Goal: Task Accomplishment & Management: Manage account settings

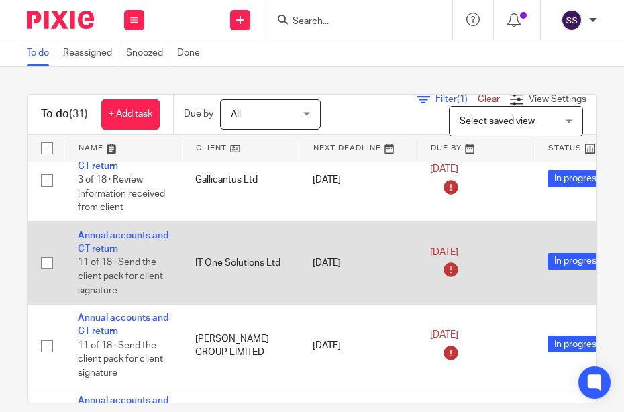
scroll to position [1207, 0]
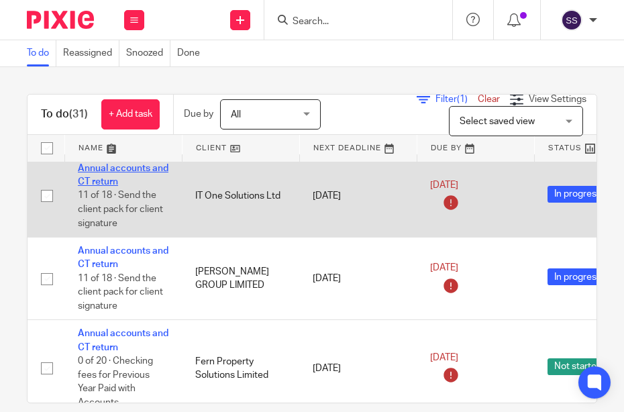
click at [105, 168] on link "Annual accounts and CT return" at bounding box center [123, 175] width 91 height 23
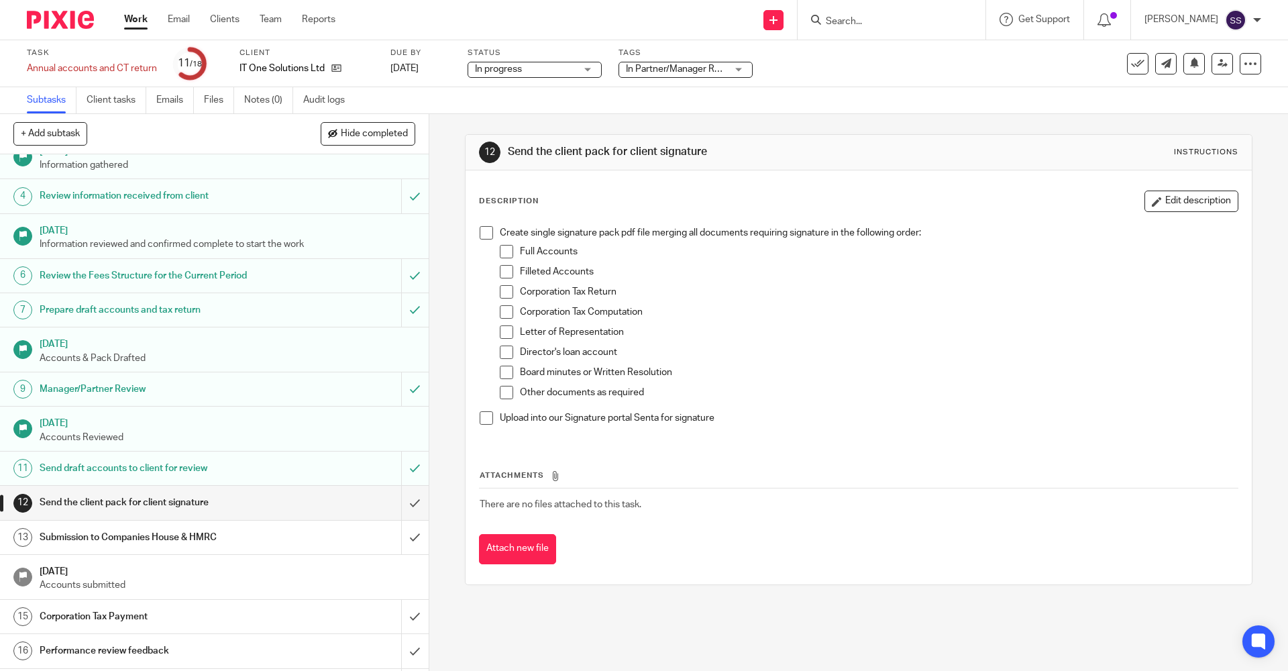
scroll to position [134, 0]
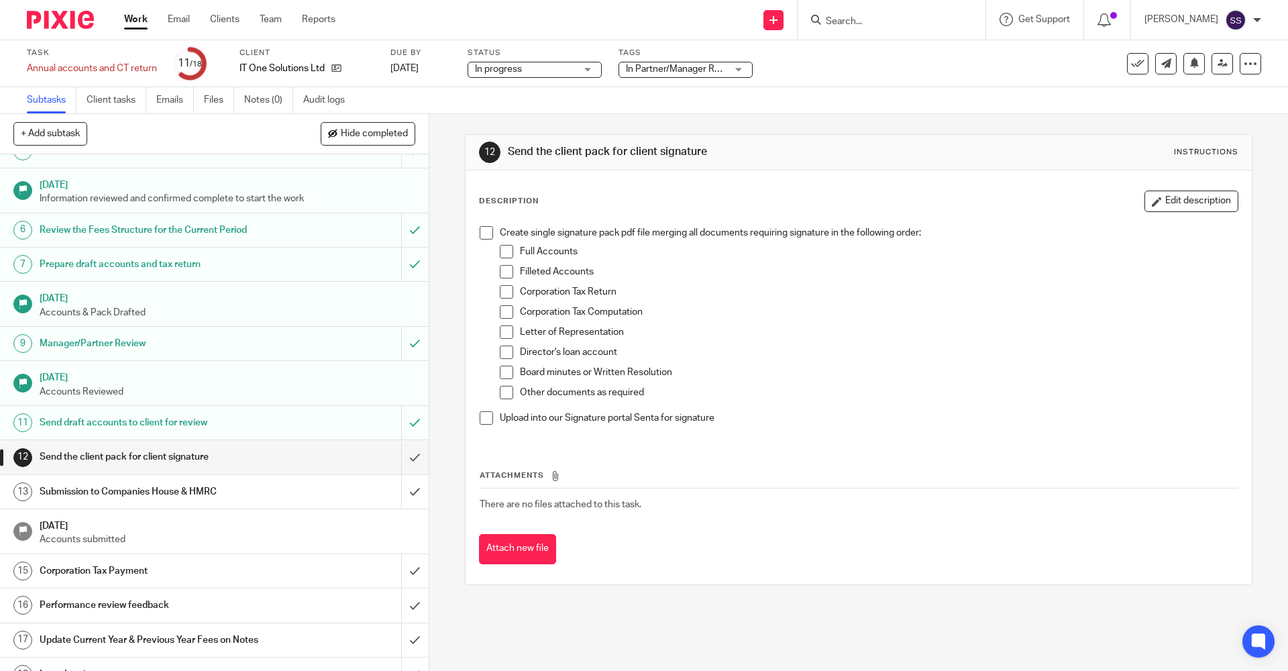
click at [704, 66] on span "In Partner/Manager Review" at bounding box center [682, 68] width 113 height 9
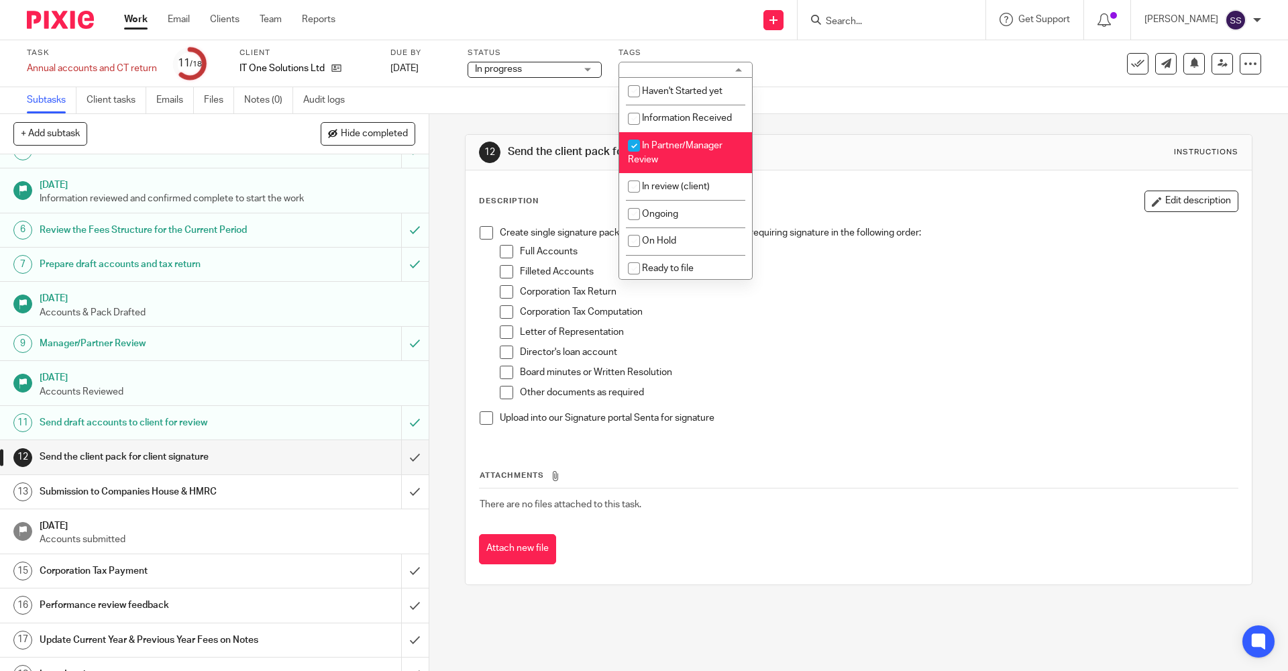
click at [673, 150] on li "In Partner/Manager Review" at bounding box center [685, 152] width 133 height 41
checkbox input "false"
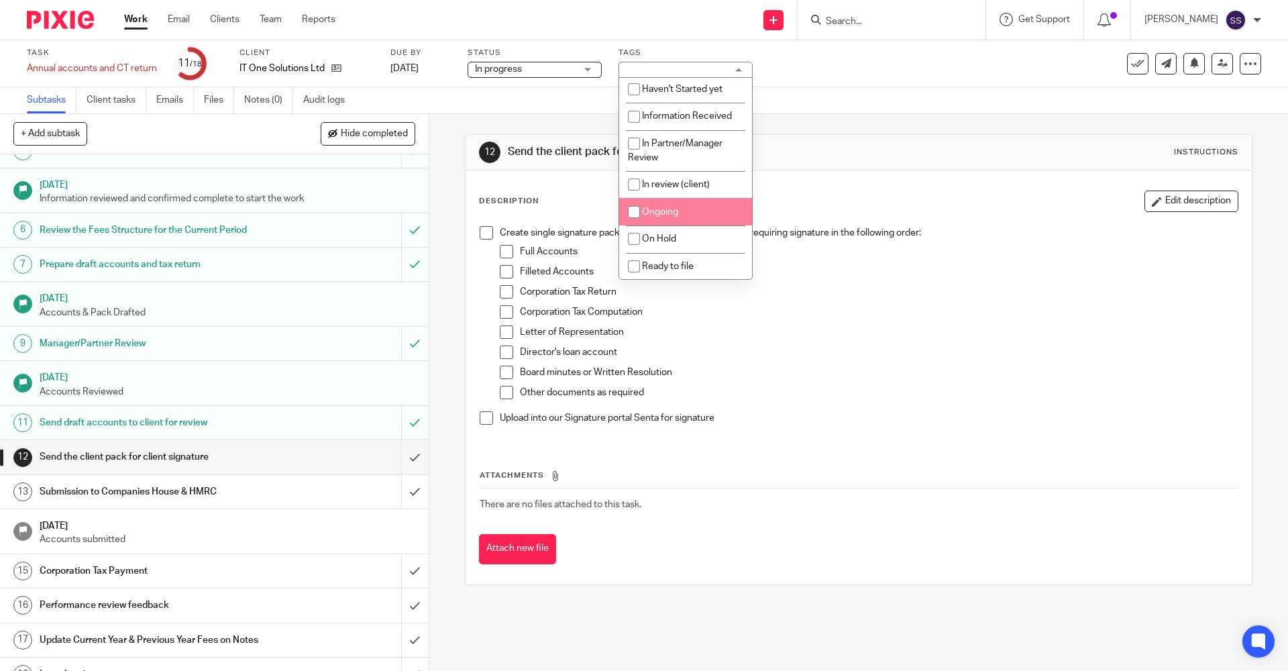
scroll to position [0, 0]
click at [680, 186] on span "In review (client)" at bounding box center [676, 186] width 68 height 9
checkbox input "true"
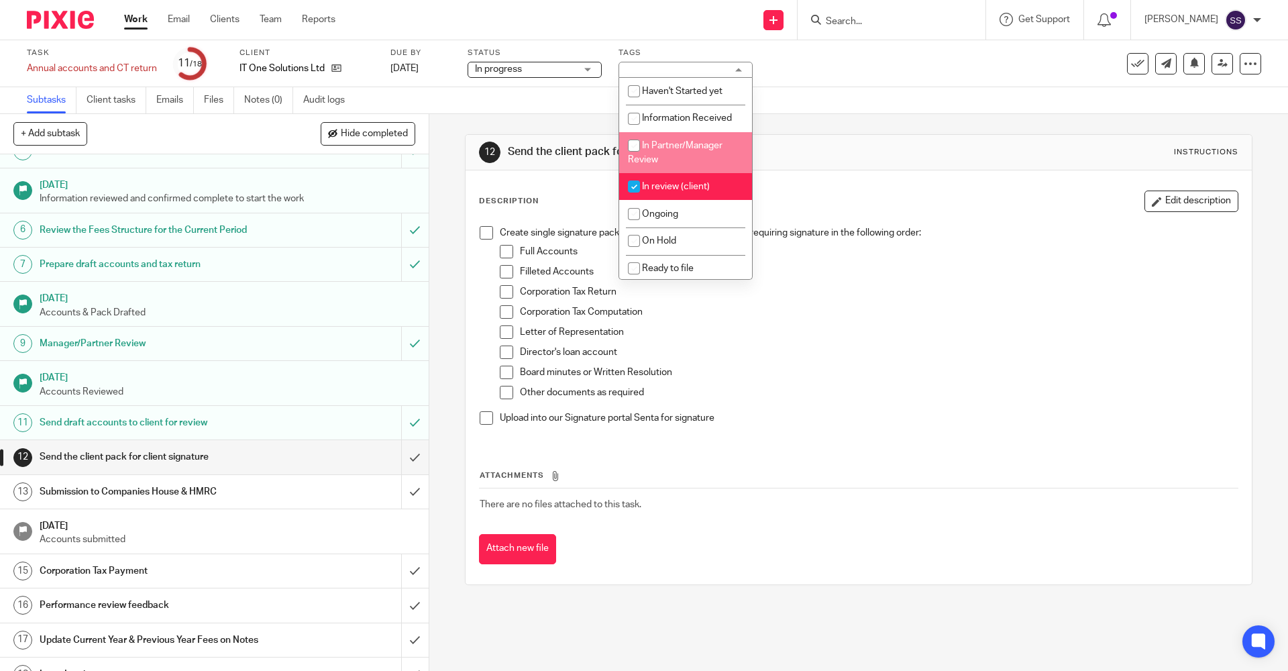
click at [844, 142] on div "12 Send the client pack for client signature Instructions" at bounding box center [858, 152] width 759 height 21
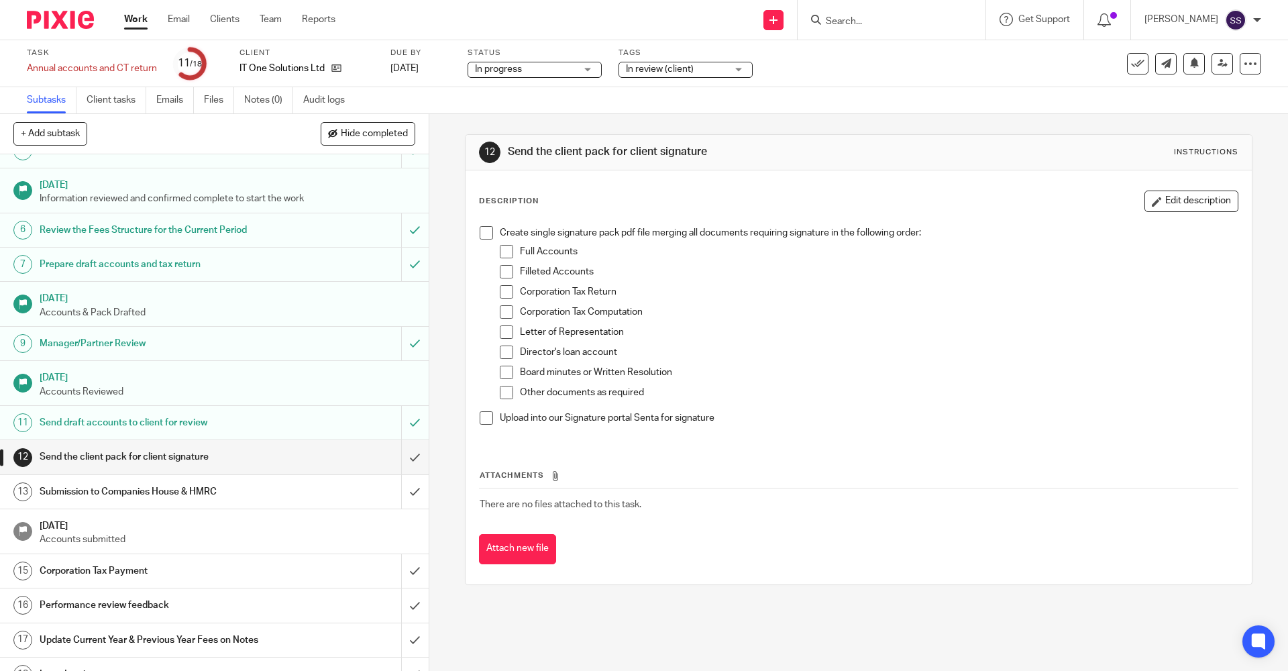
click at [138, 25] on link "Work" at bounding box center [135, 19] width 23 height 13
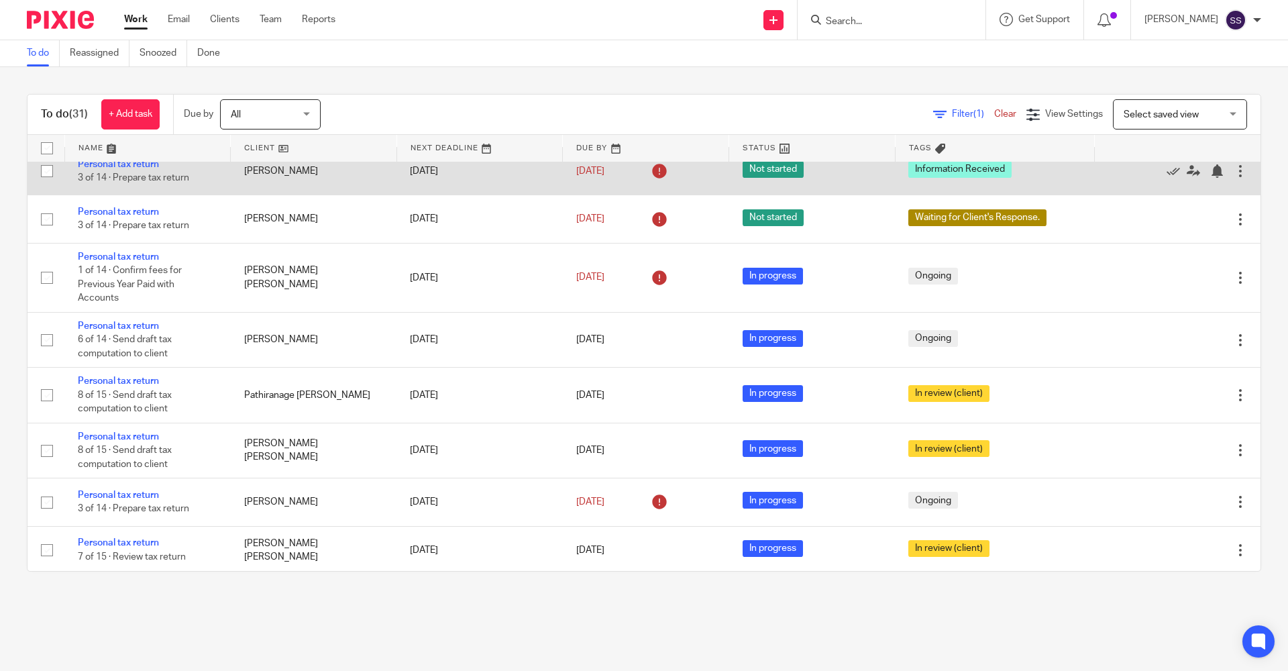
scroll to position [1302, 0]
